Goal: Task Accomplishment & Management: Use online tool/utility

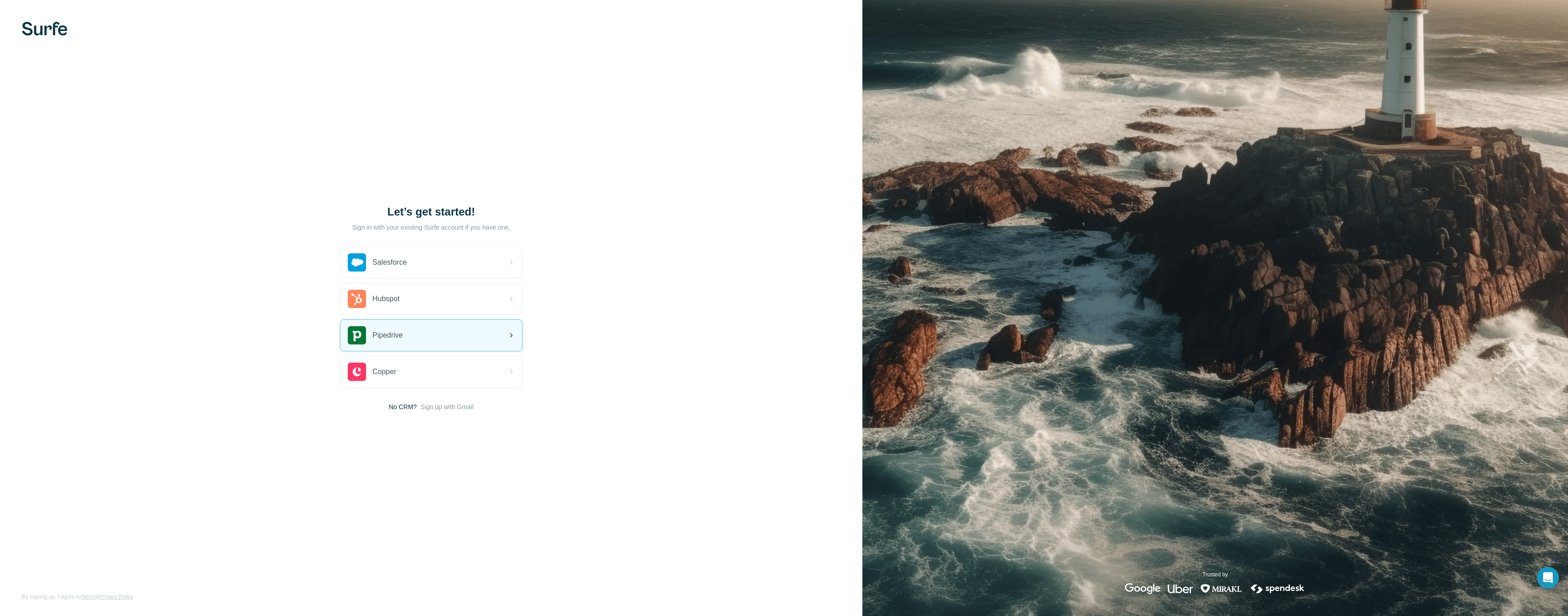
click at [411, 332] on div "Pipedrive" at bounding box center [431, 335] width 182 height 31
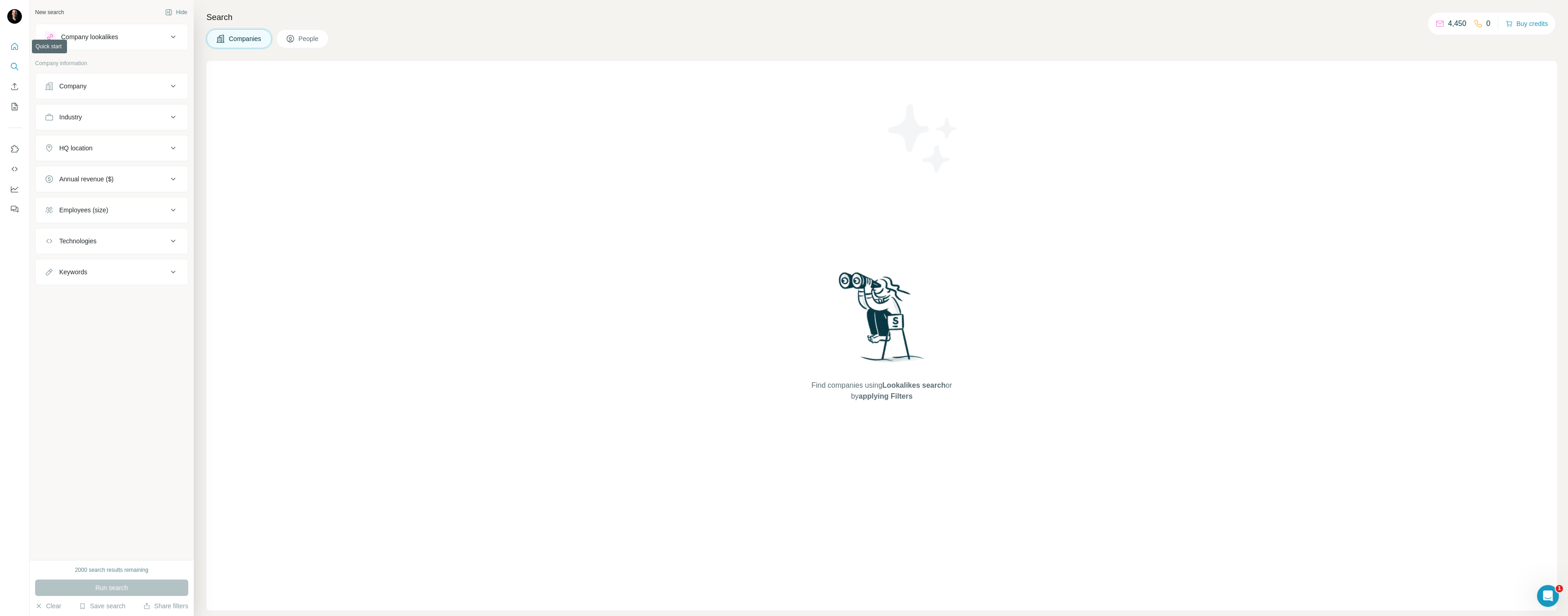
click at [11, 51] on button "Quick start" at bounding box center [14, 46] width 15 height 17
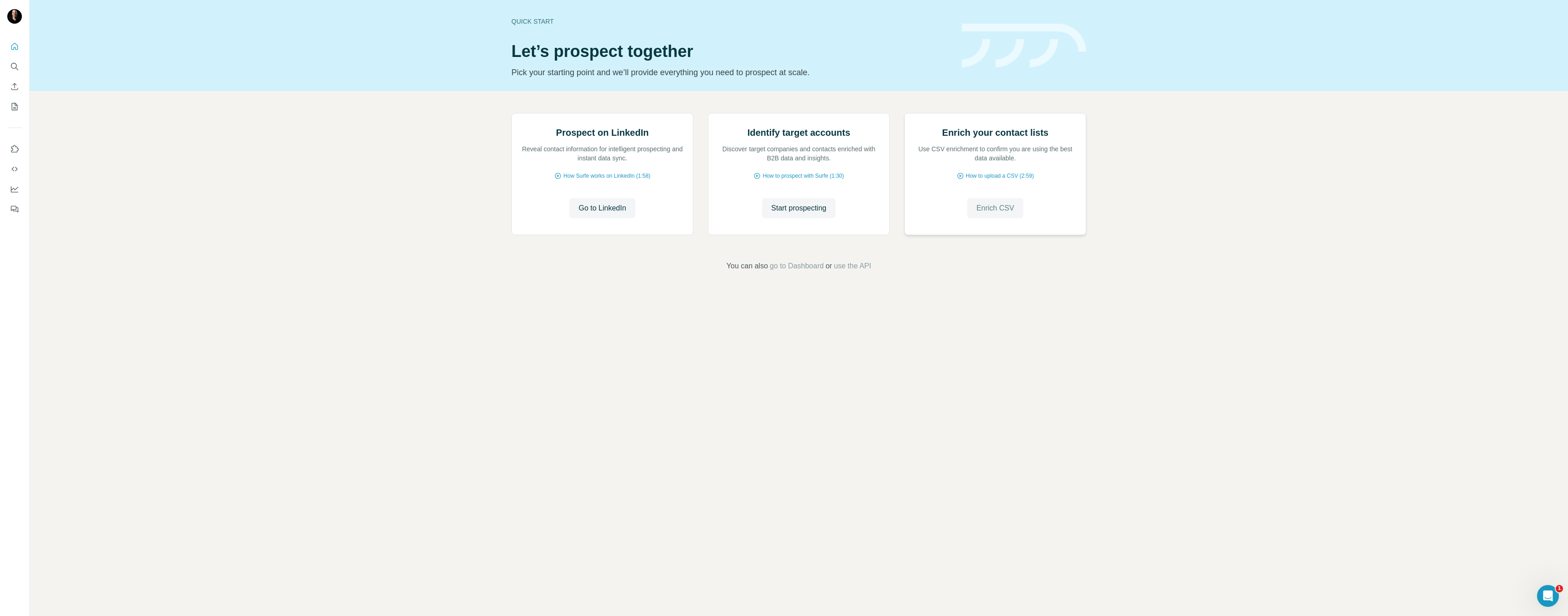
click at [999, 213] on span "Enrich CSV" at bounding box center [995, 208] width 38 height 11
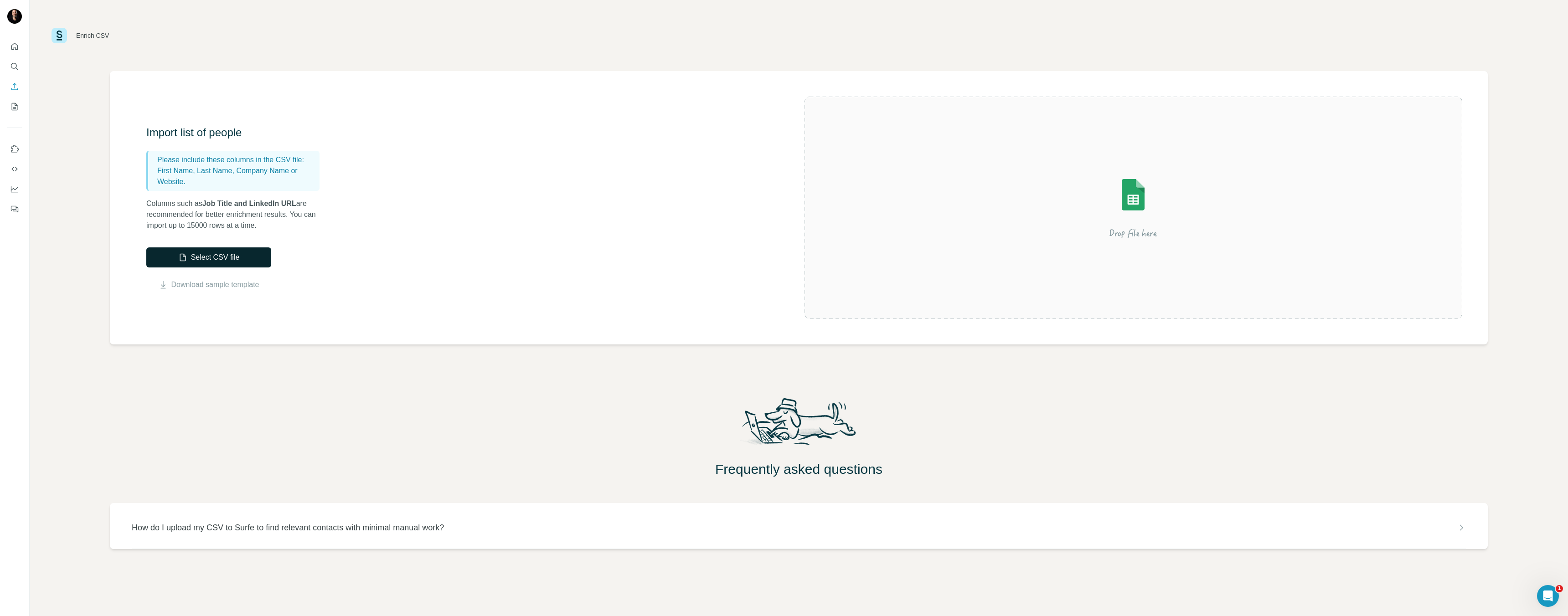
click at [244, 262] on button "Select CSV file" at bounding box center [209, 257] width 125 height 20
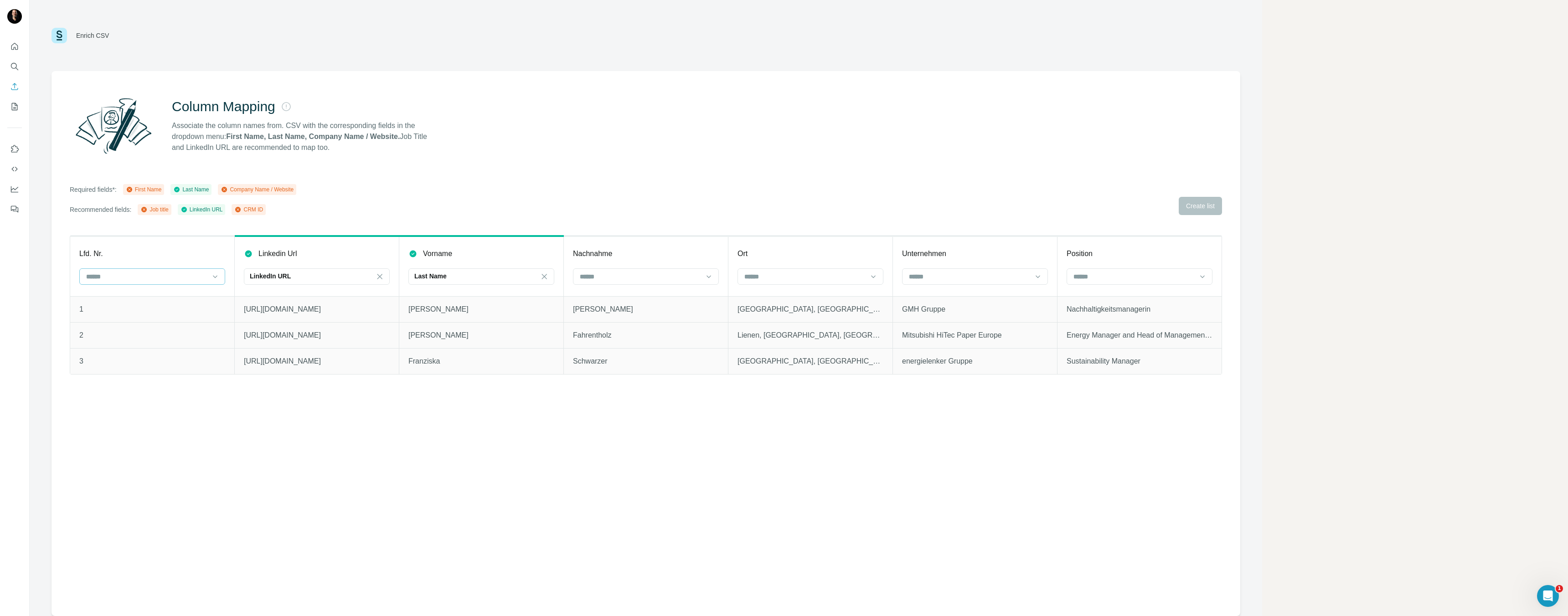
click at [146, 280] on input at bounding box center [147, 276] width 123 height 10
click at [146, 278] on input at bounding box center [147, 276] width 123 height 10
click at [639, 270] on div at bounding box center [640, 277] width 123 height 16
click at [491, 275] on div "Last Name" at bounding box center [476, 276] width 123 height 9
click at [461, 294] on div "First Name" at bounding box center [482, 297] width 131 height 9
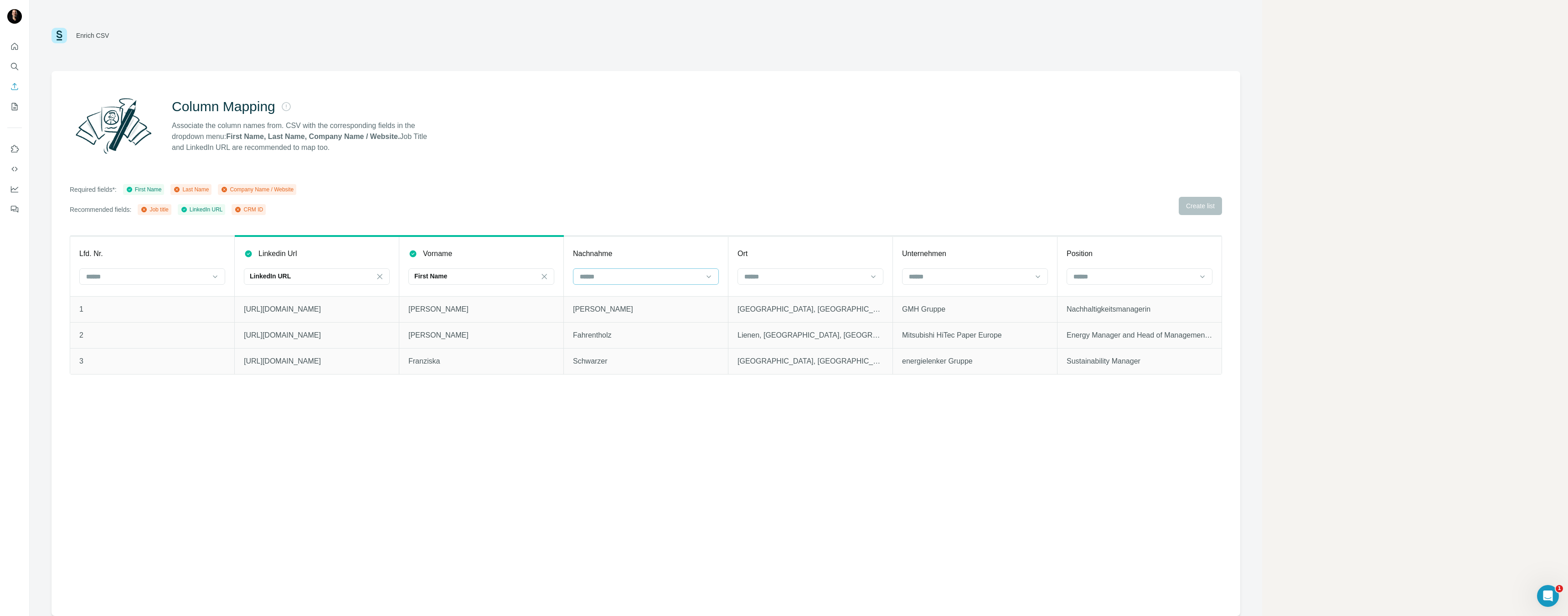
click at [634, 276] on input at bounding box center [640, 276] width 123 height 10
click at [616, 300] on div "Last Name" at bounding box center [646, 297] width 131 height 9
click at [791, 277] on input at bounding box center [805, 276] width 123 height 10
drag, startPoint x: 966, startPoint y: 287, endPoint x: 957, endPoint y: 282, distance: 10.3
click at [966, 286] on th "Unternehmen" at bounding box center [974, 266] width 165 height 60
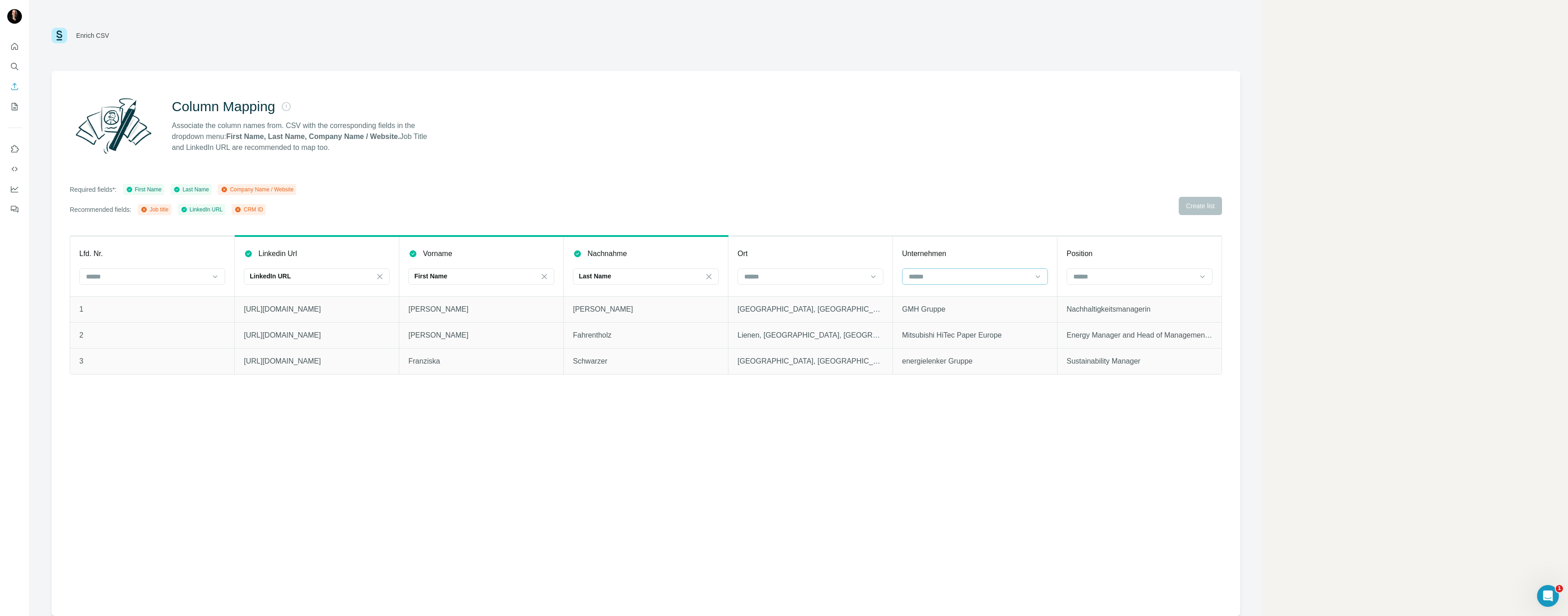
click at [956, 275] on input at bounding box center [970, 276] width 123 height 10
click at [953, 298] on p "Company Name" at bounding box center [933, 297] width 46 height 9
drag, startPoint x: 1099, startPoint y: 270, endPoint x: 1096, endPoint y: 275, distance: 5.8
click at [1100, 270] on div at bounding box center [1134, 277] width 123 height 16
click at [1094, 315] on p "Job title" at bounding box center [1085, 313] width 22 height 9
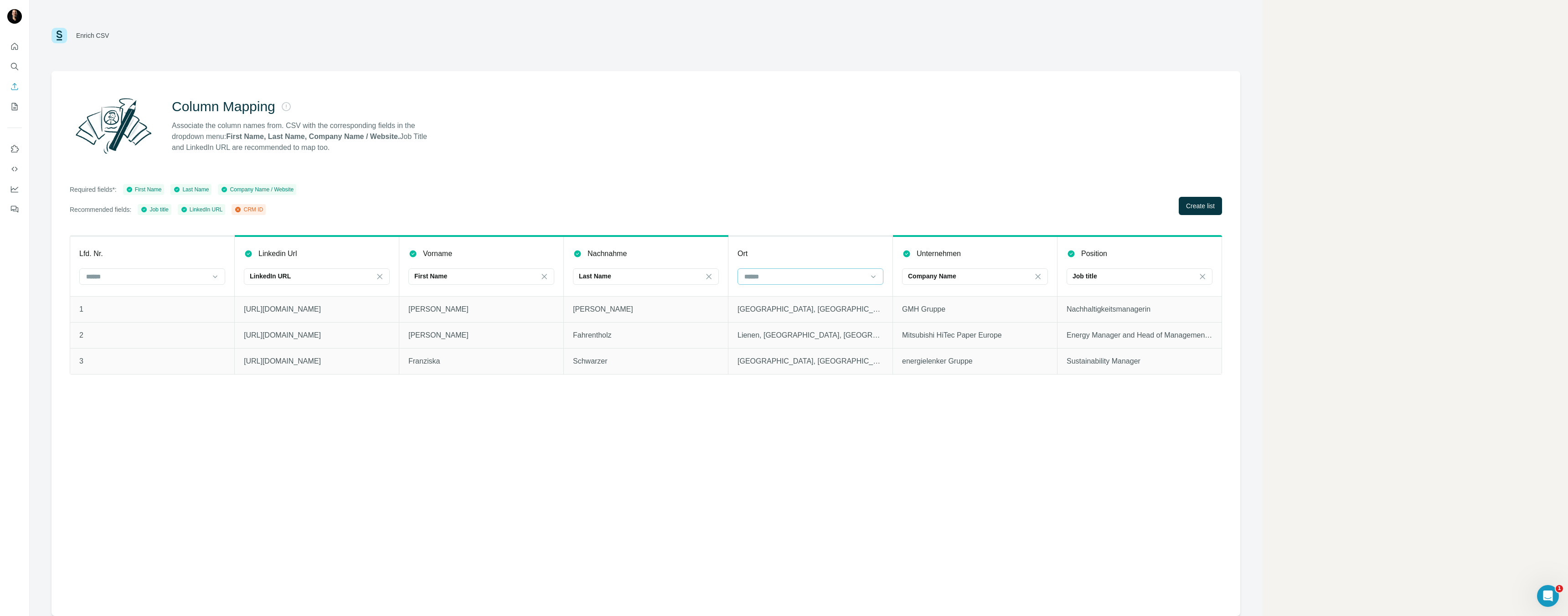
click at [802, 273] on input at bounding box center [805, 276] width 123 height 10
click at [802, 272] on input at bounding box center [805, 276] width 123 height 10
click at [796, 250] on div "Ort" at bounding box center [810, 254] width 146 height 11
click at [1200, 206] on span "Create list" at bounding box center [1200, 205] width 29 height 9
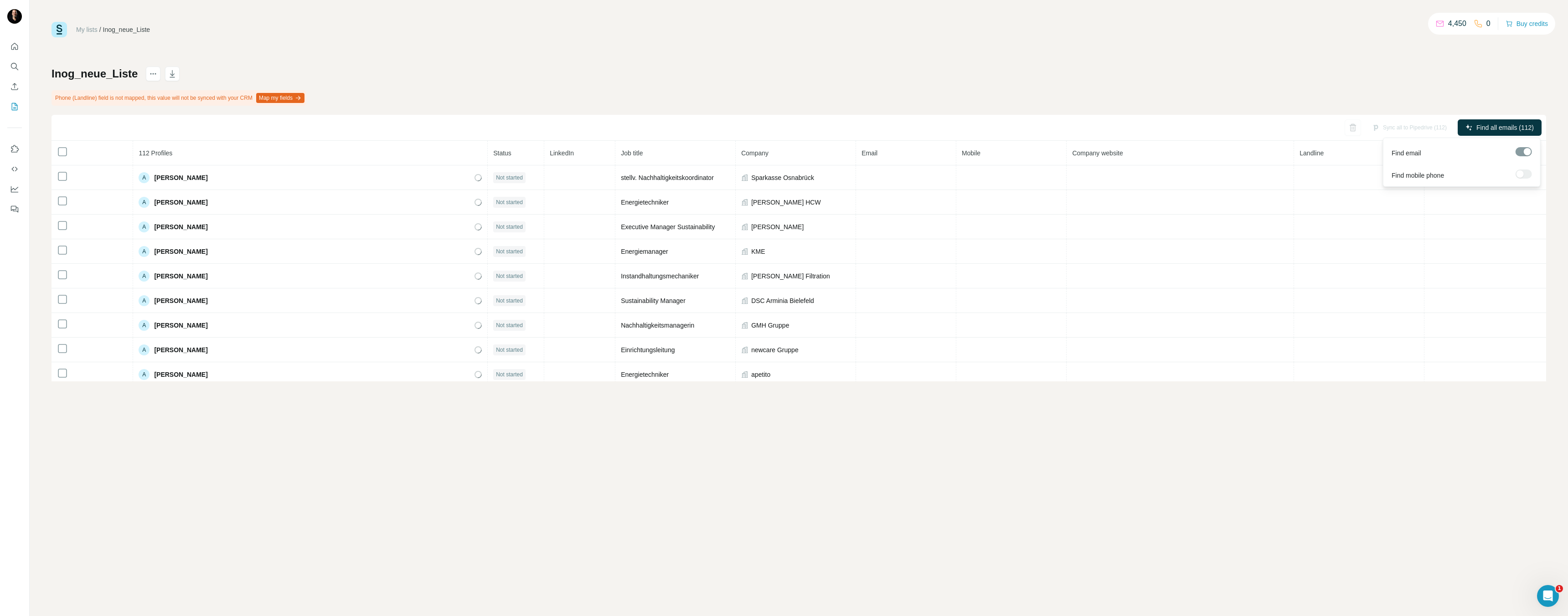
click at [1514, 127] on span "Find all emails (112)" at bounding box center [1505, 128] width 57 height 9
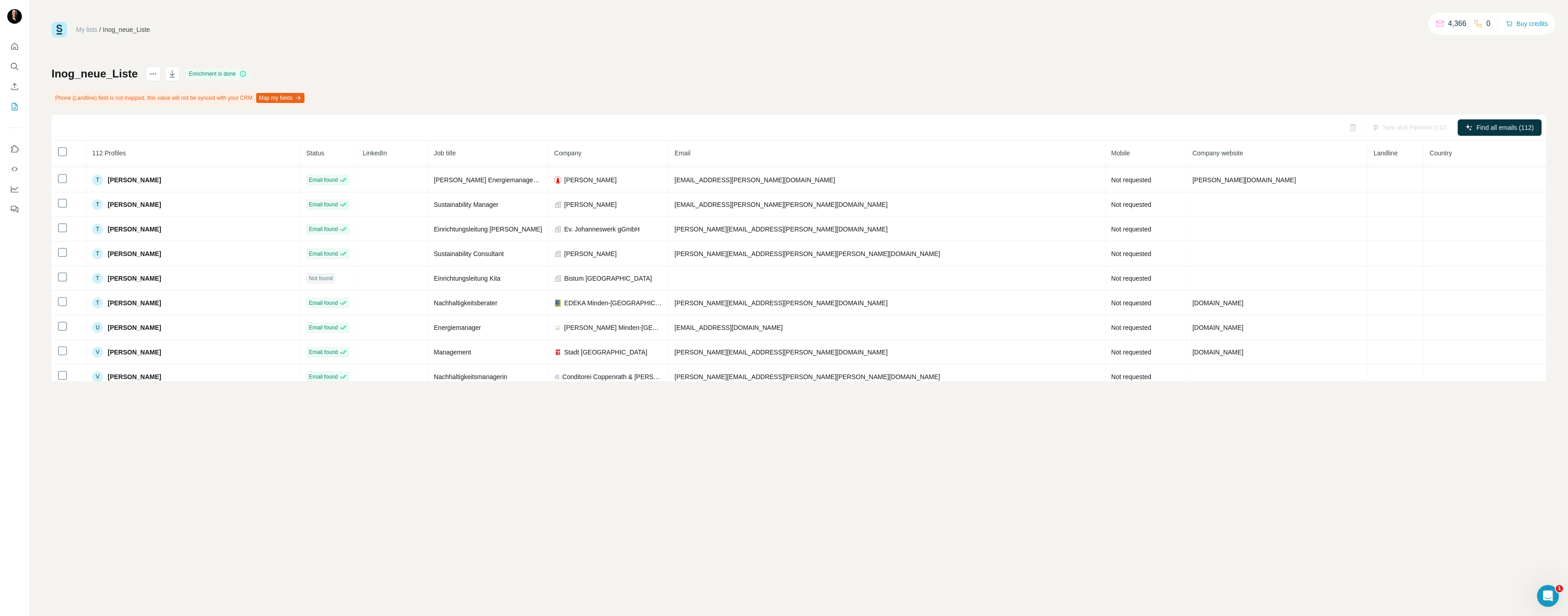
scroll to position [2539, 0]
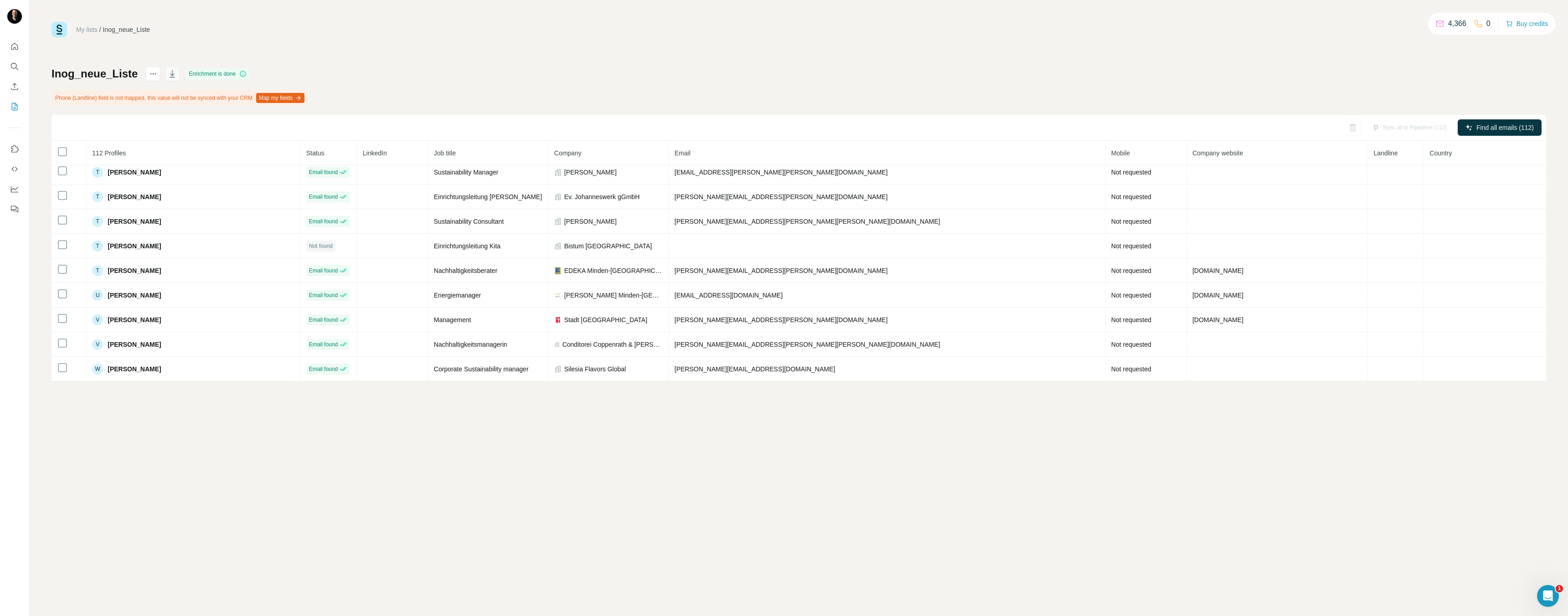
click at [173, 71] on icon "button" at bounding box center [172, 74] width 9 height 9
